Goal: Task Accomplishment & Management: Manage account settings

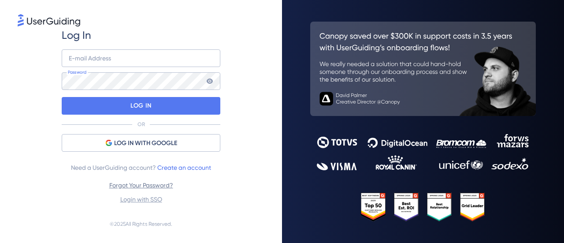
click at [160, 184] on link "Forgot Your Password?" at bounding box center [141, 185] width 64 height 7
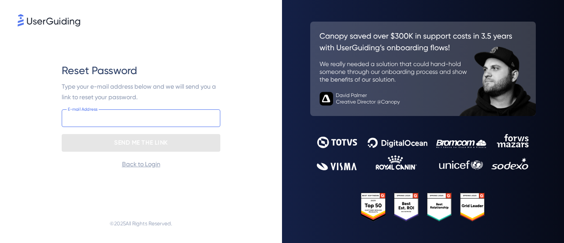
click at [155, 111] on input "email" at bounding box center [141, 118] width 159 height 18
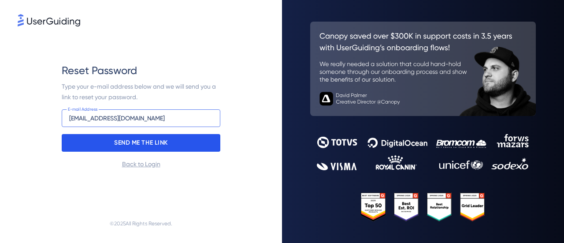
type input "[EMAIL_ADDRESS][DOMAIN_NAME]"
click at [164, 148] on p "SEND ME THE LINK" at bounding box center [141, 143] width 54 height 14
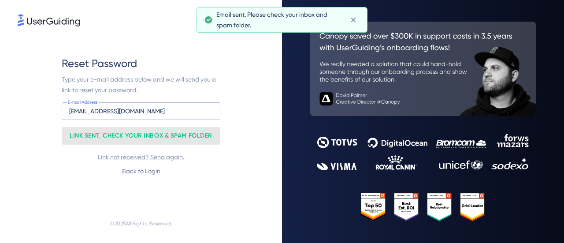
click at [148, 171] on link "Back to Login" at bounding box center [141, 170] width 38 height 7
